Goal: Use online tool/utility: Utilize a website feature to perform a specific function

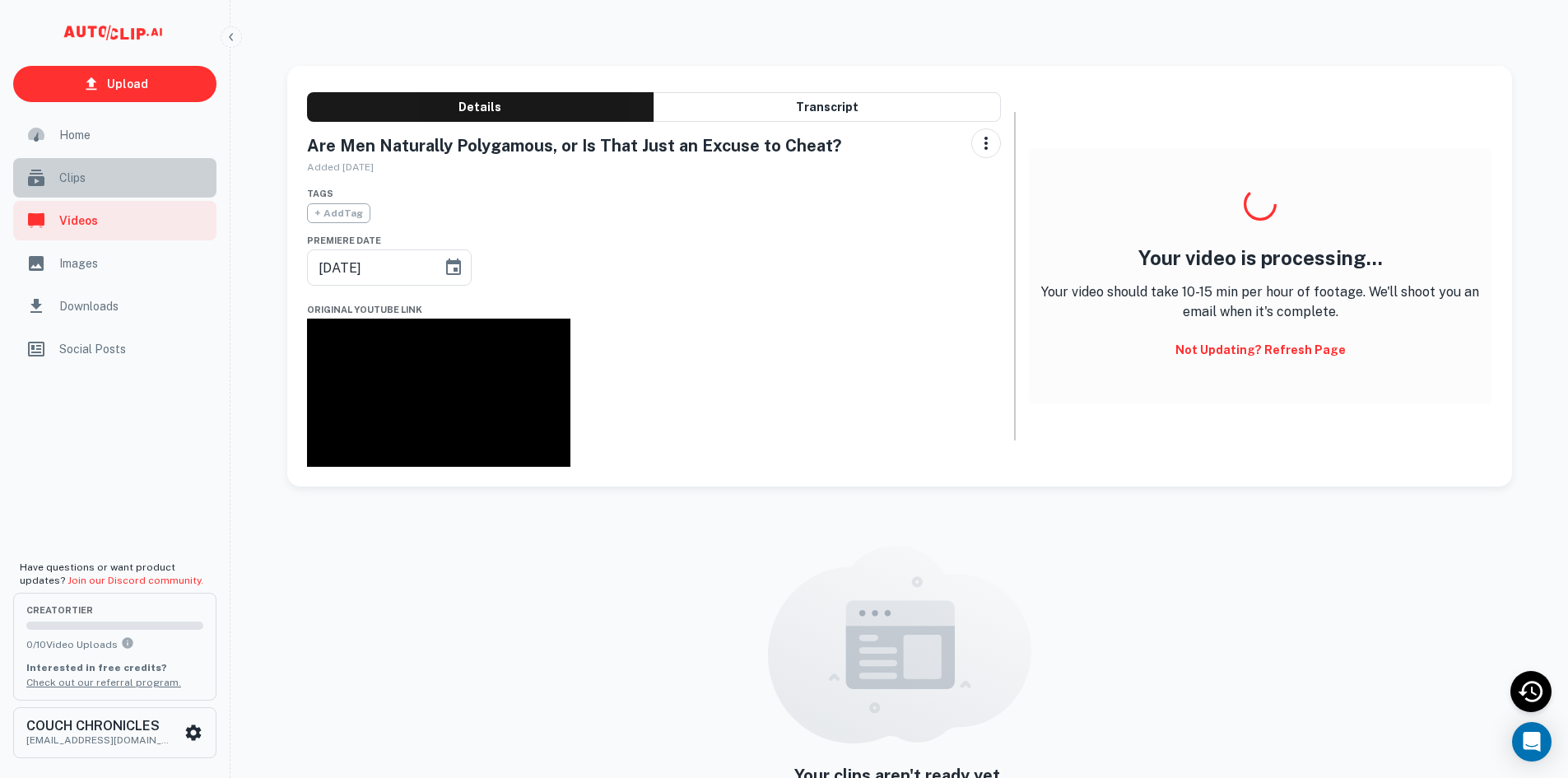
click at [91, 182] on span "Clips" at bounding box center [132, 178] width 147 height 18
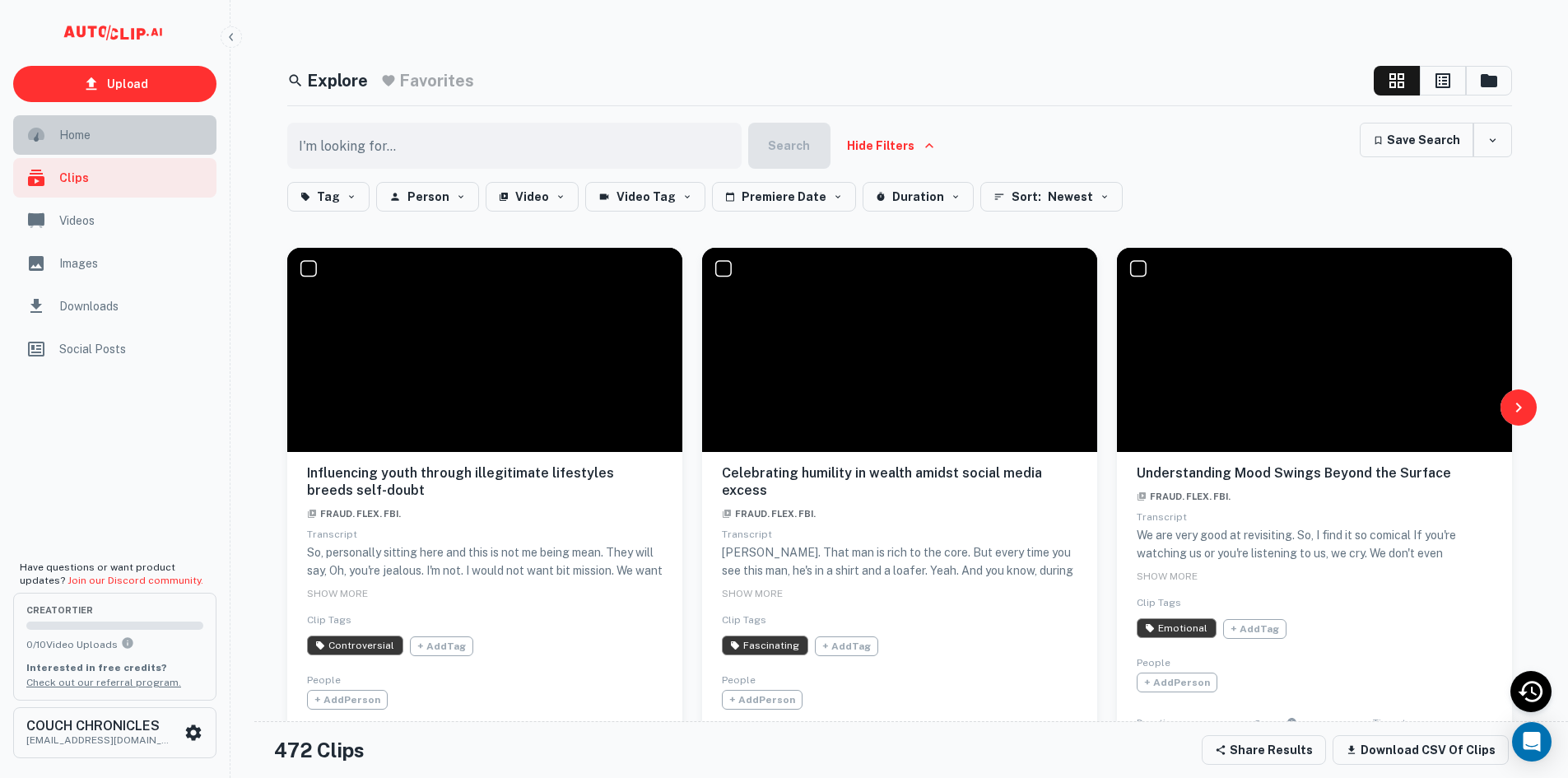
click at [72, 123] on div "Home" at bounding box center [115, 135] width 204 height 40
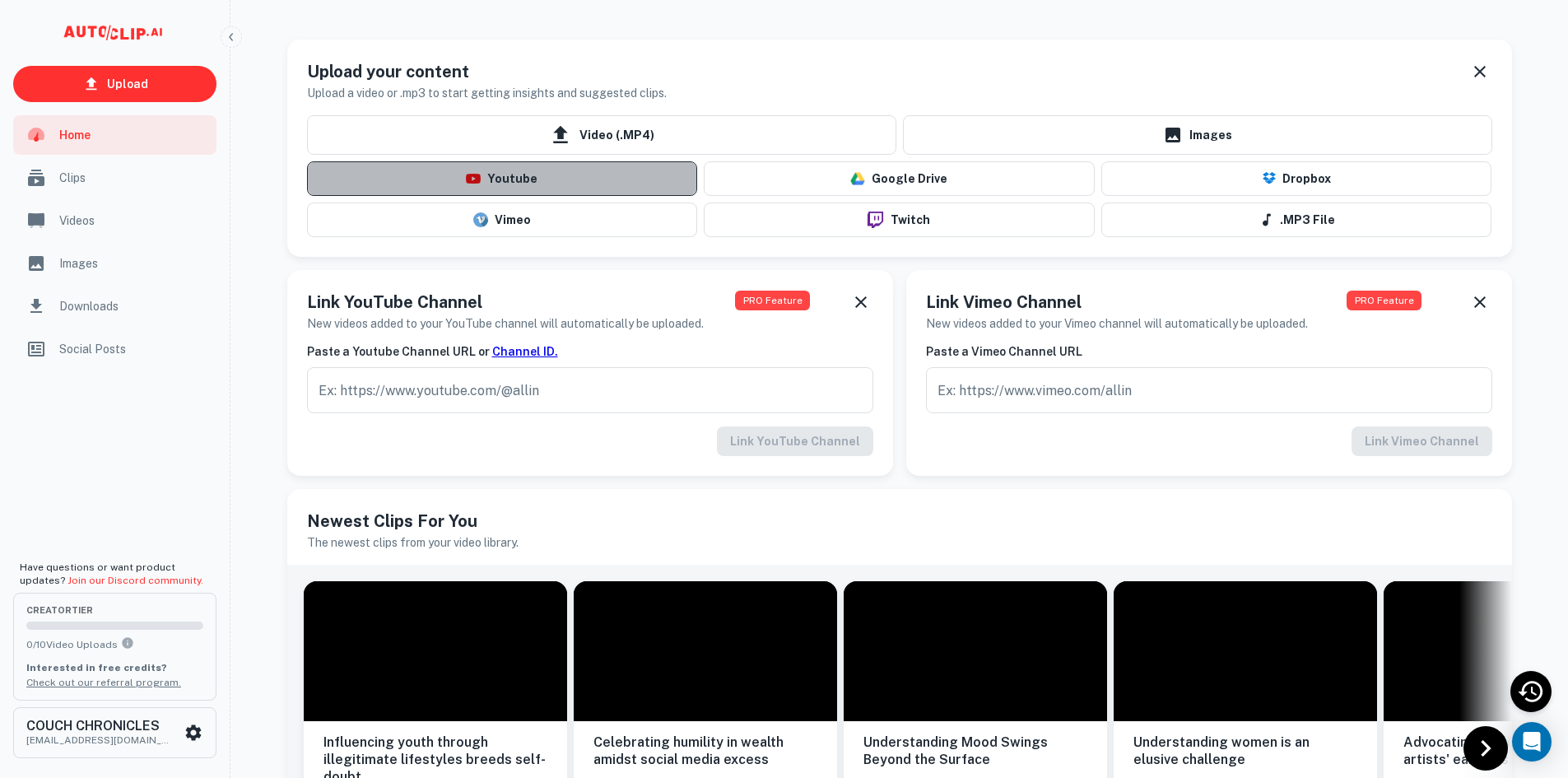
click at [476, 174] on img "button" at bounding box center [473, 179] width 15 height 10
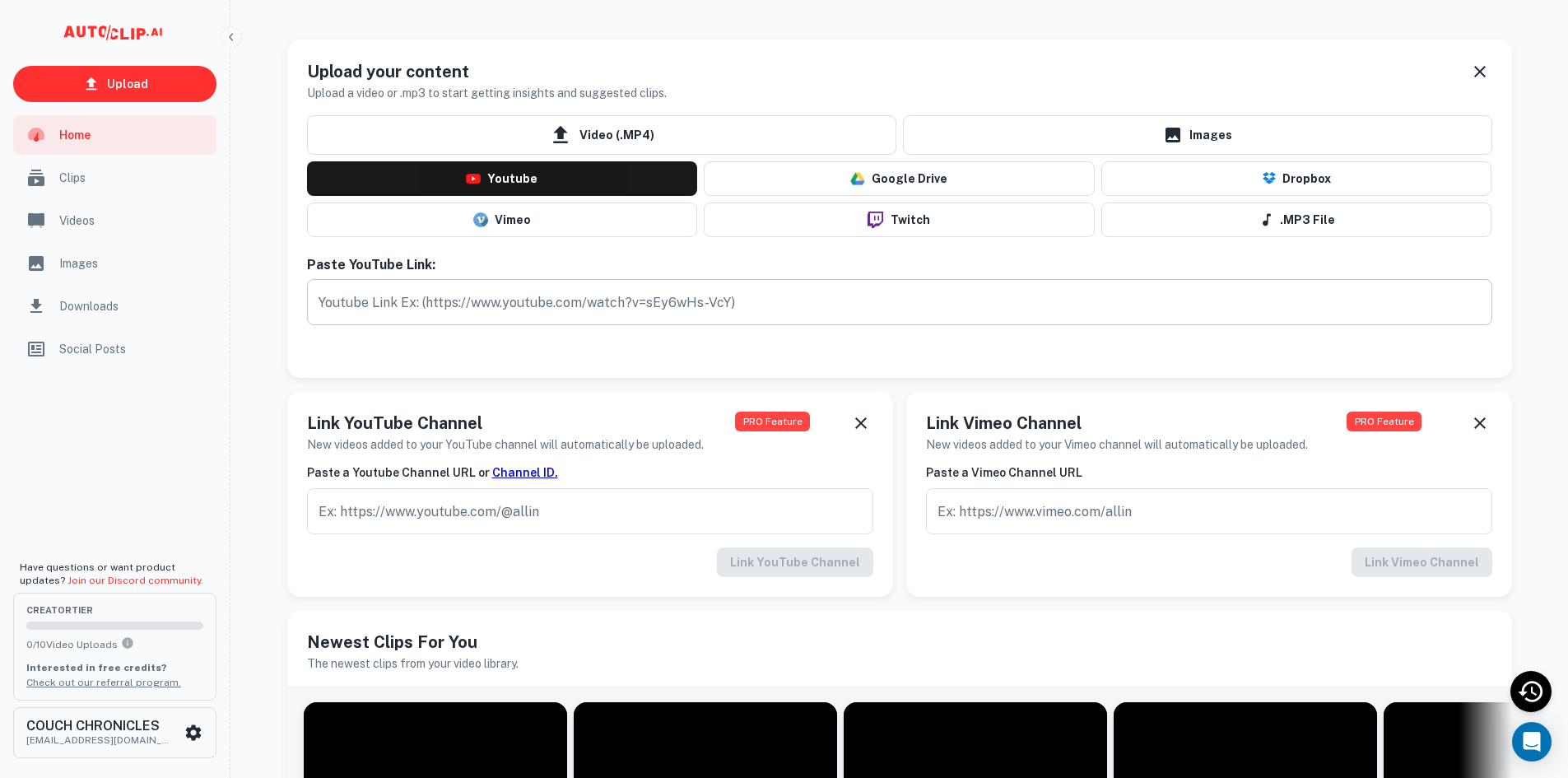
click at [479, 307] on input "text" at bounding box center [900, 302] width 1185 height 46
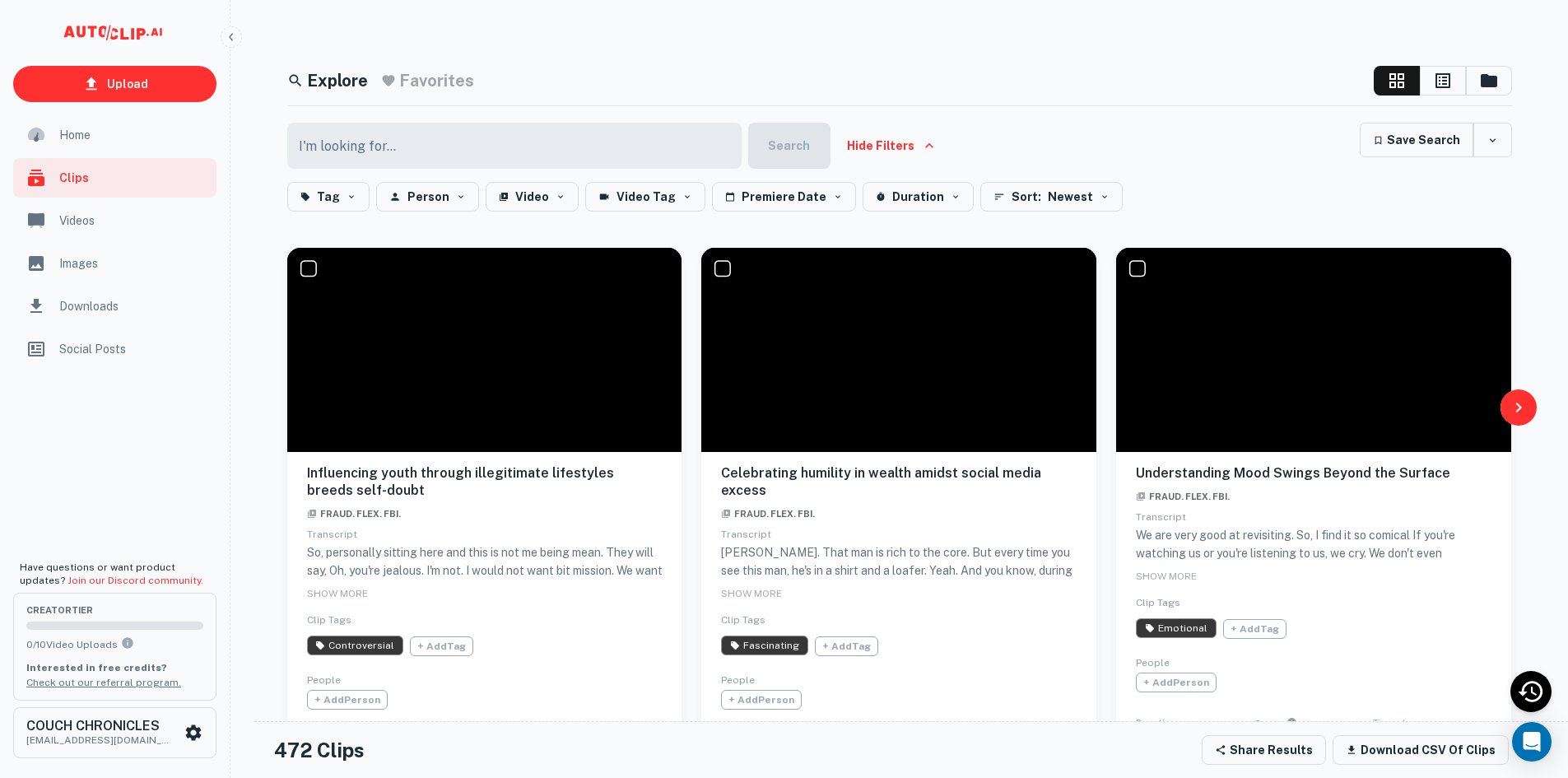
click at [433, 154] on input "text" at bounding box center [510, 145] width 445 height 46
type input "[URL][DOMAIN_NAME]"
click at [130, 89] on p "Upload" at bounding box center [128, 84] width 42 height 18
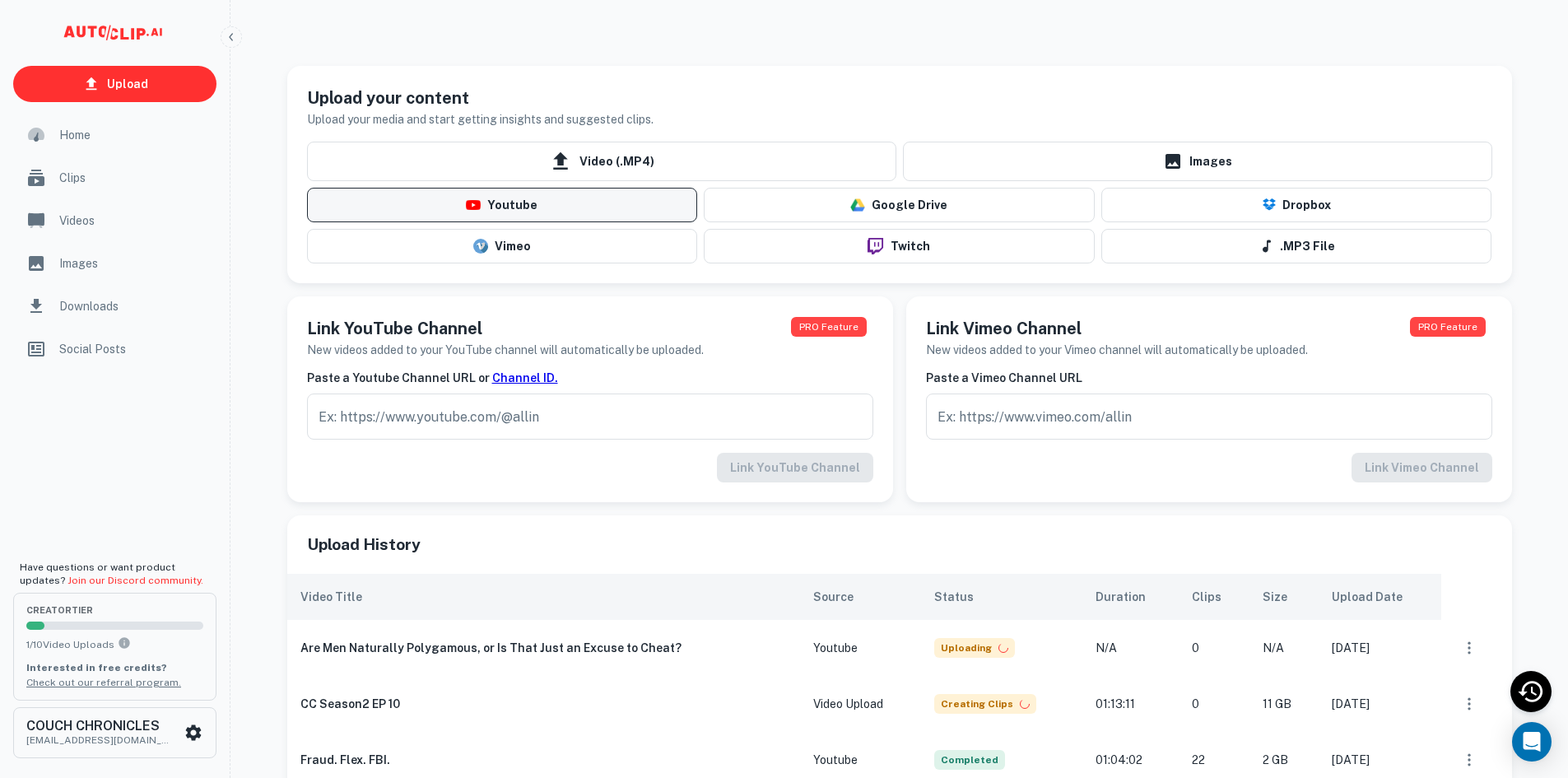
click at [442, 208] on button "Youtube" at bounding box center [503, 205] width 392 height 35
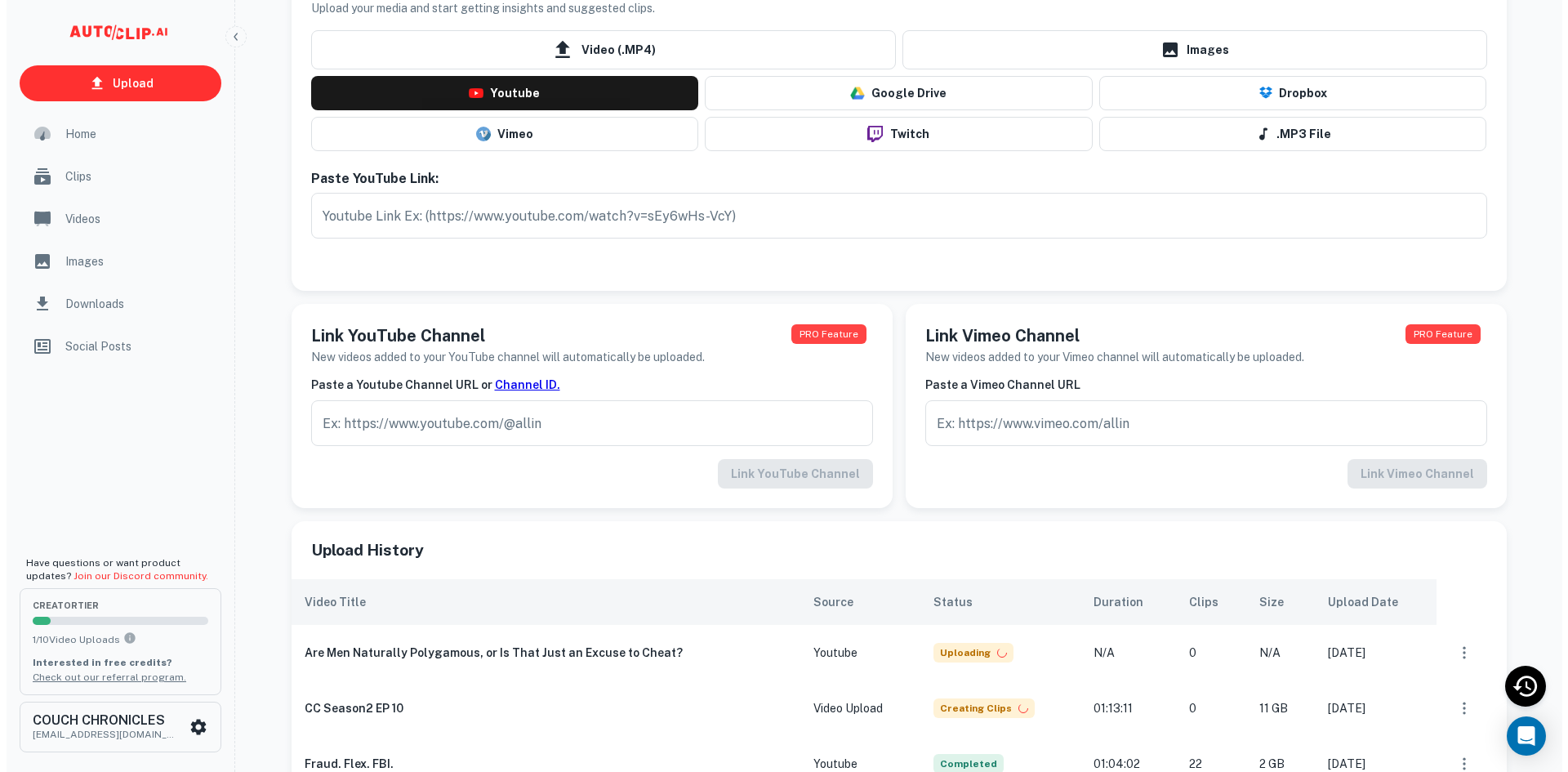
scroll to position [81, 0]
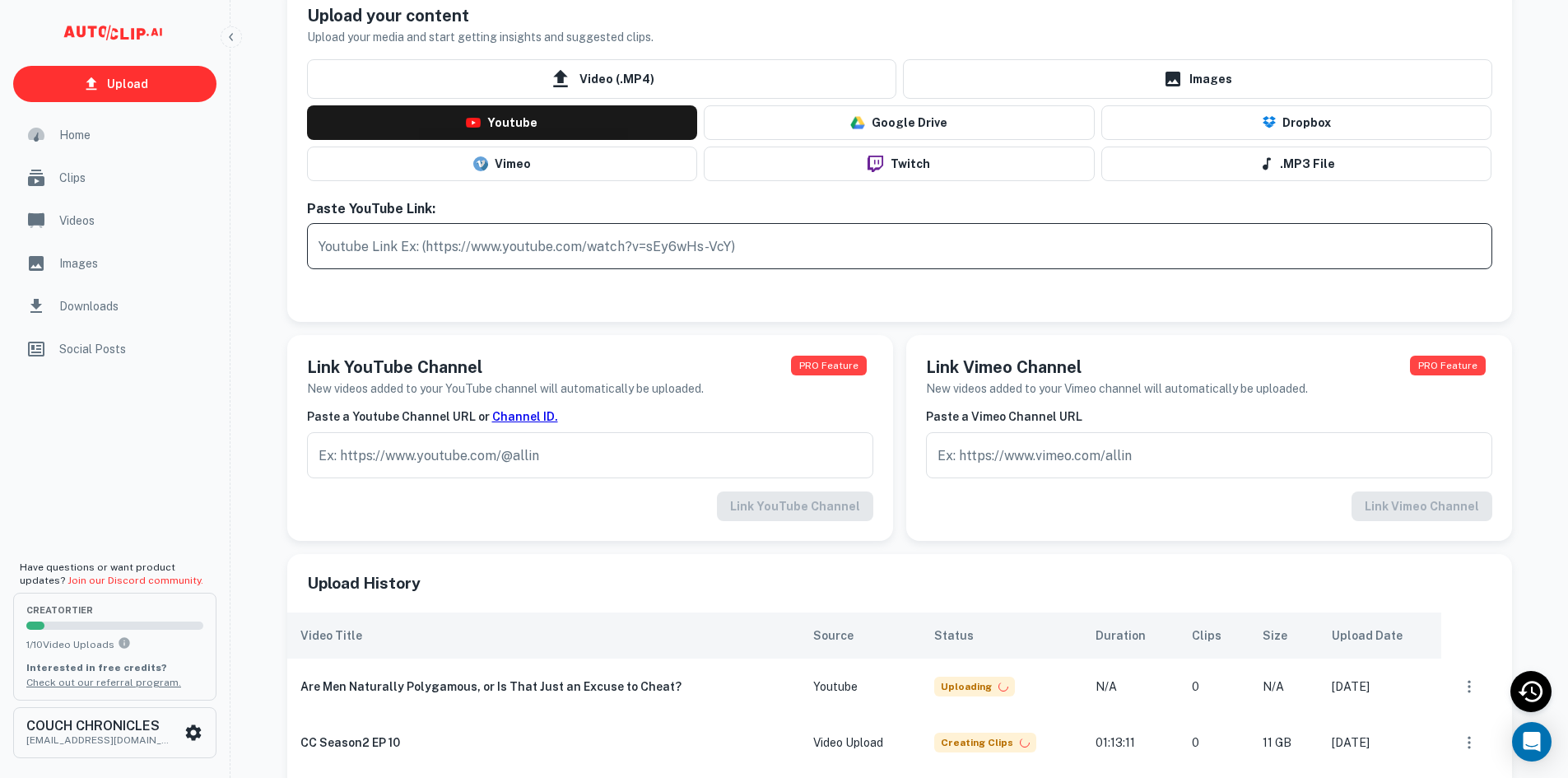
click at [420, 247] on input "text" at bounding box center [900, 246] width 1185 height 46
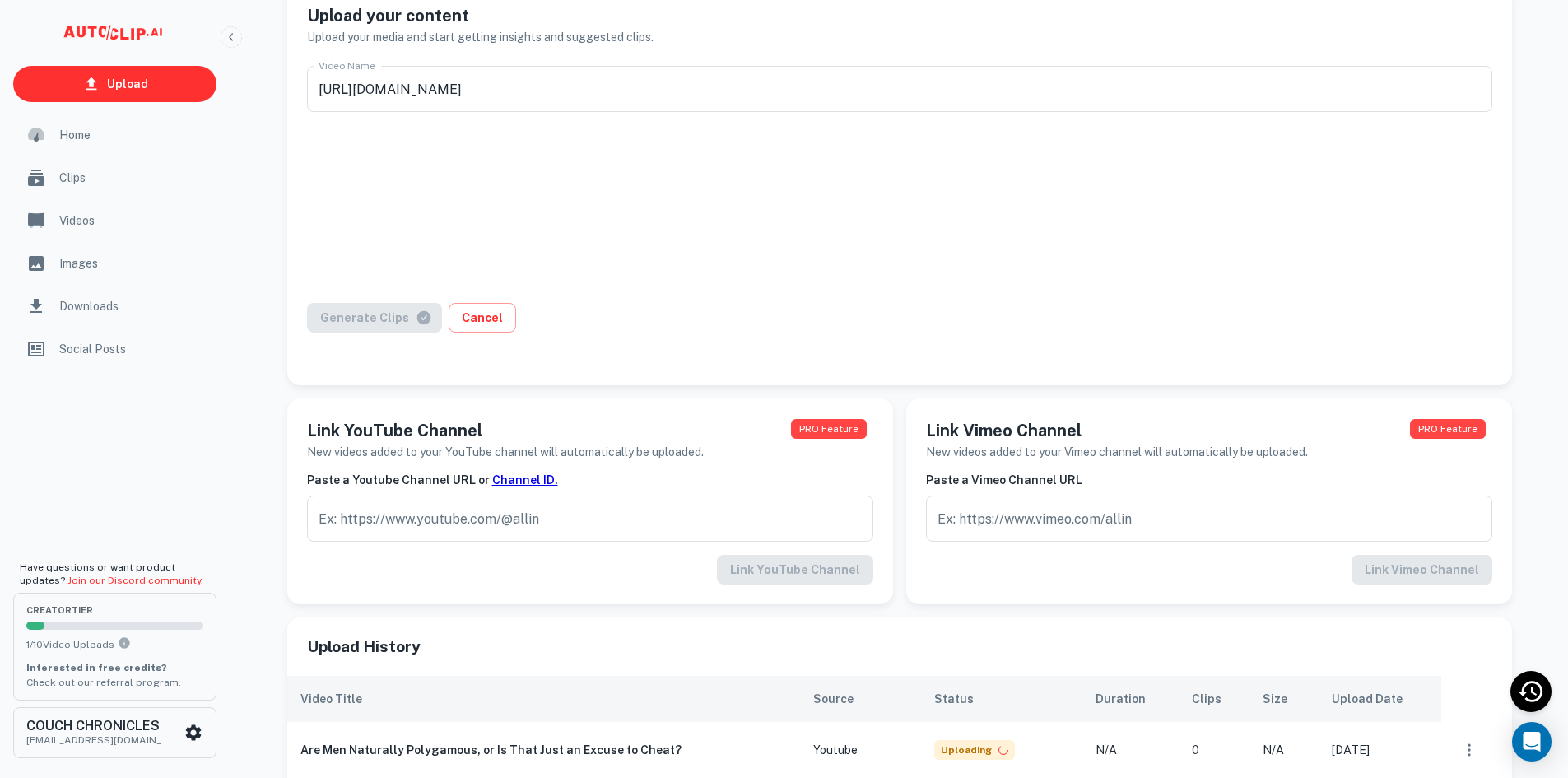
type input "Are Men Naturally Polygamous, or Is That Just an Excuse to Cheat?"
click at [363, 313] on button "Generate Clips" at bounding box center [375, 317] width 135 height 30
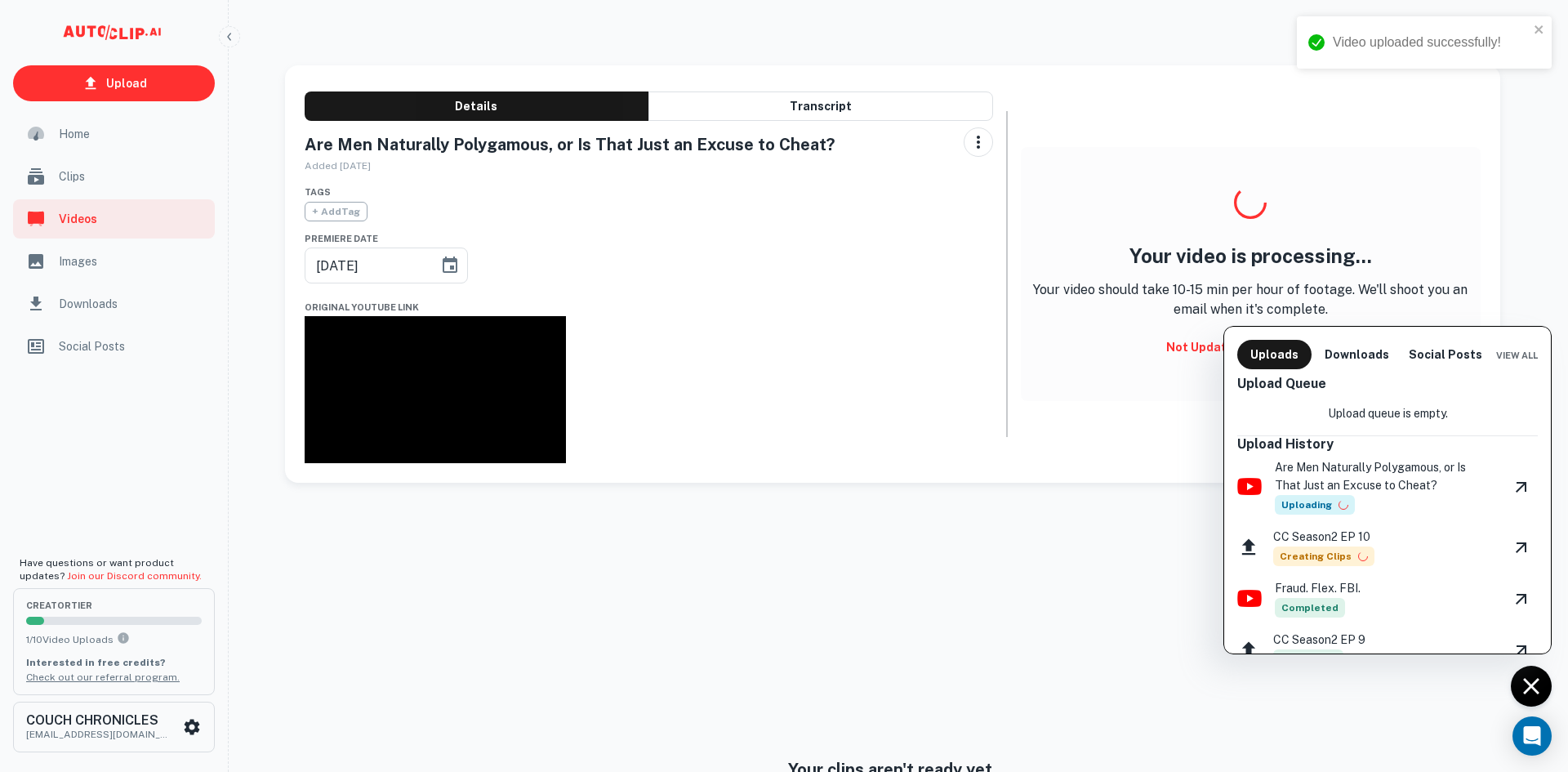
type input "[DATE]"
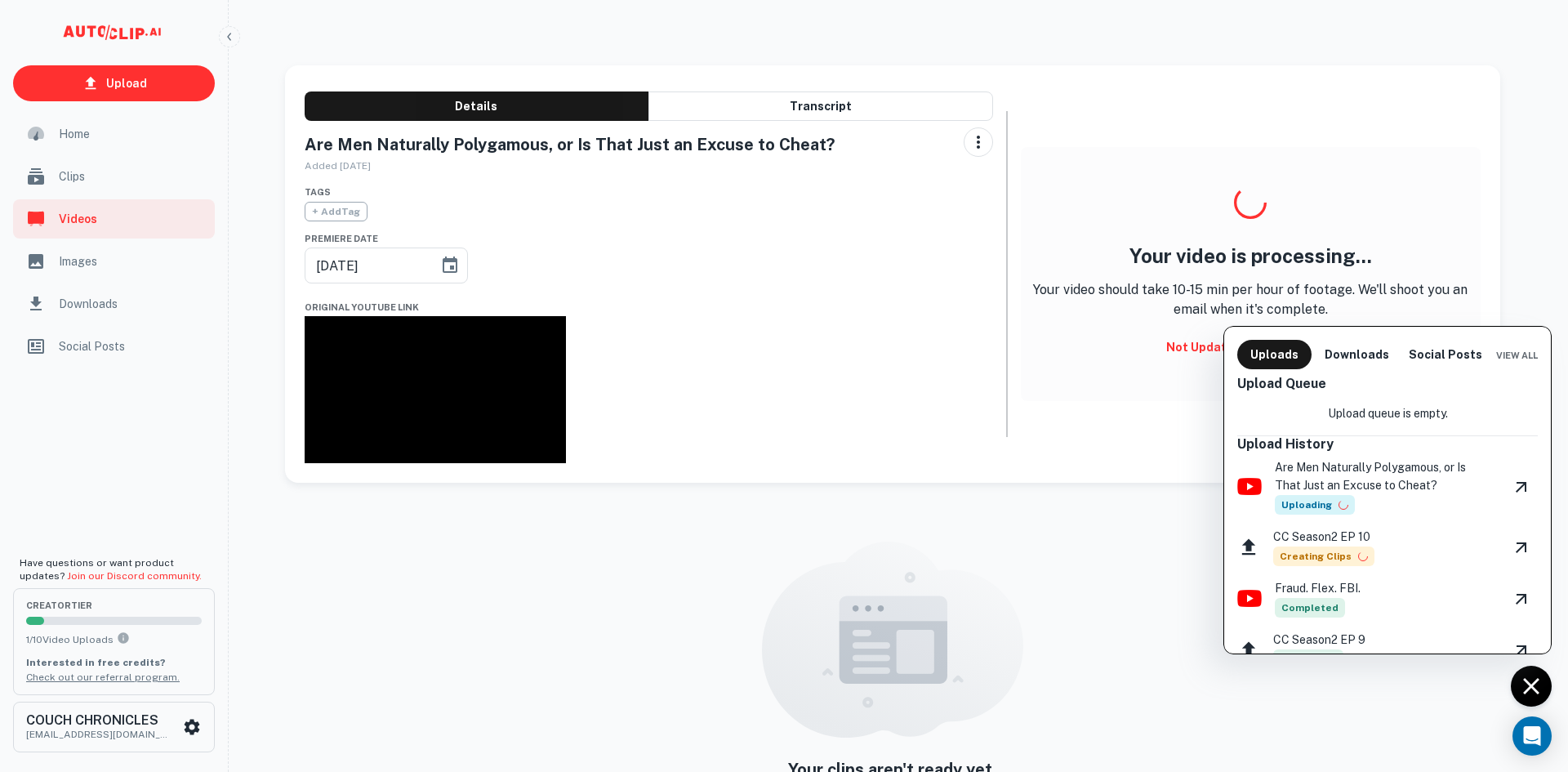
click at [82, 174] on div at bounding box center [784, 386] width 1568 height 772
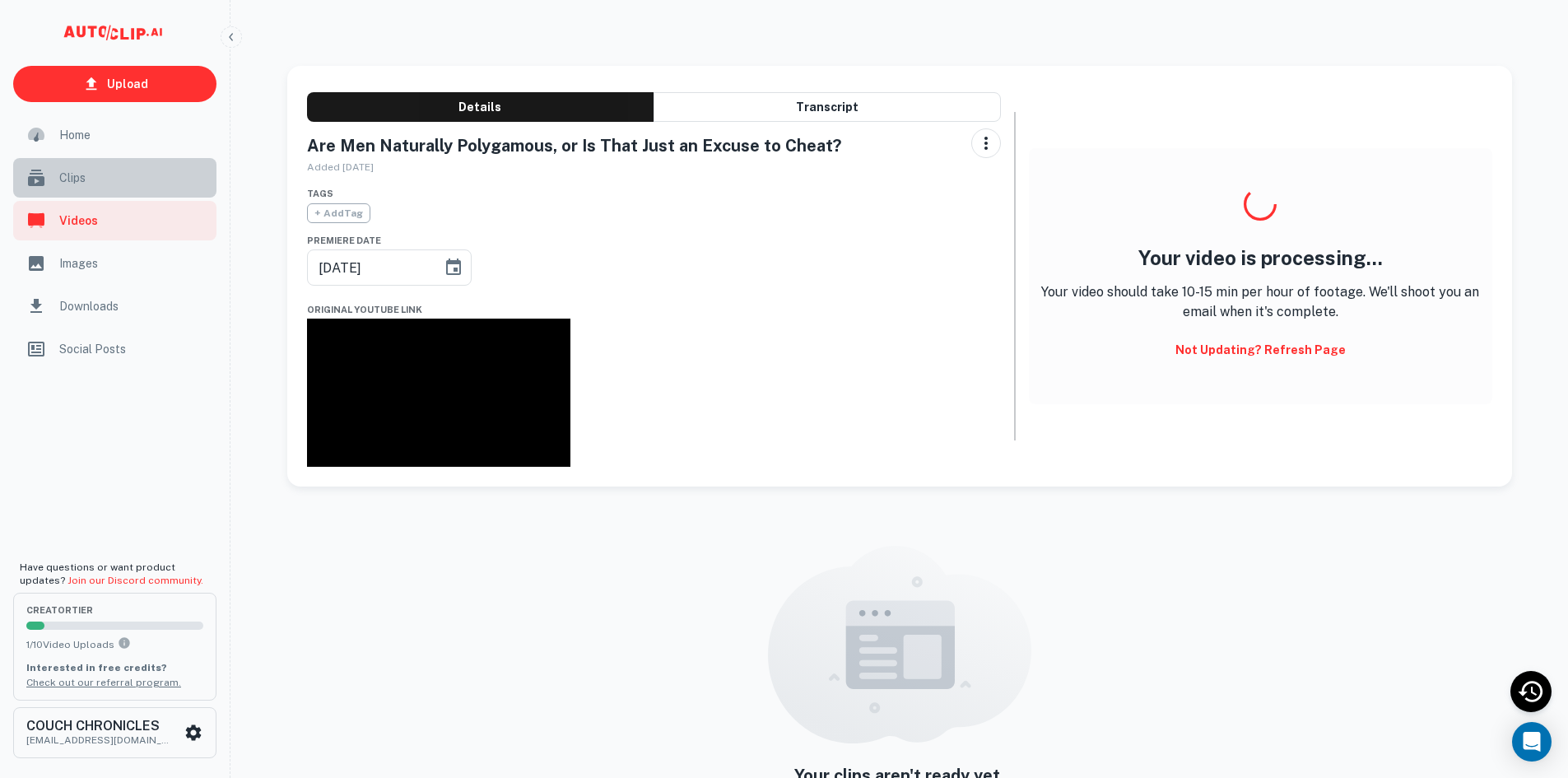
click at [72, 182] on span "Clips" at bounding box center [132, 178] width 147 height 18
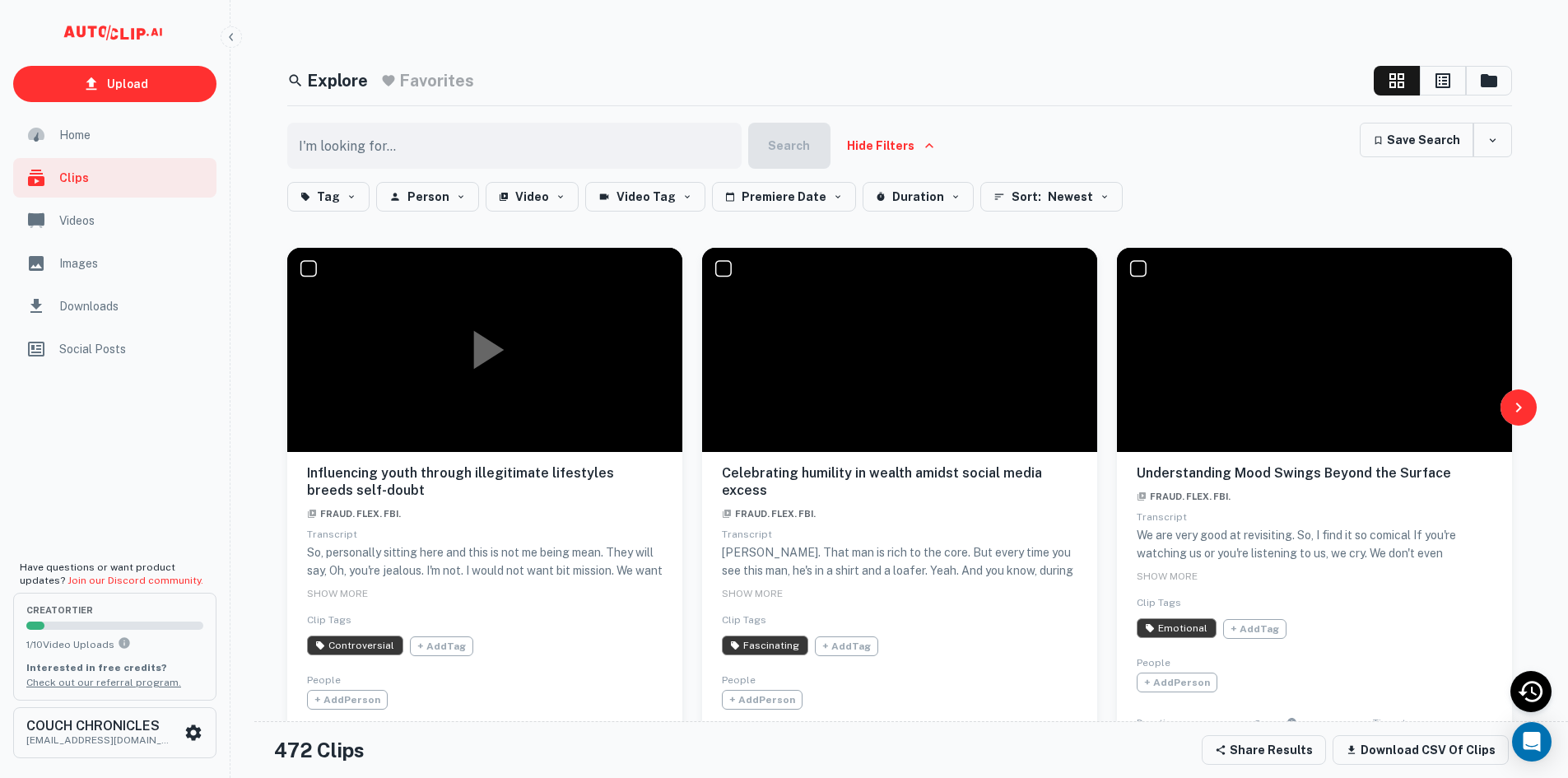
drag, startPoint x: 442, startPoint y: 426, endPoint x: 440, endPoint y: 399, distance: 27.1
